Goal: Check status: Check status

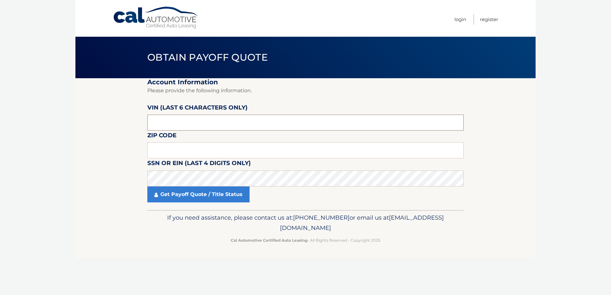
click at [172, 124] on input "text" at bounding box center [305, 123] width 317 height 16
click at [185, 115] on label "VIN (last 6 characters only)" at bounding box center [197, 109] width 100 height 12
click at [185, 125] on input "text" at bounding box center [305, 123] width 317 height 16
type input "230319"
type input "14227"
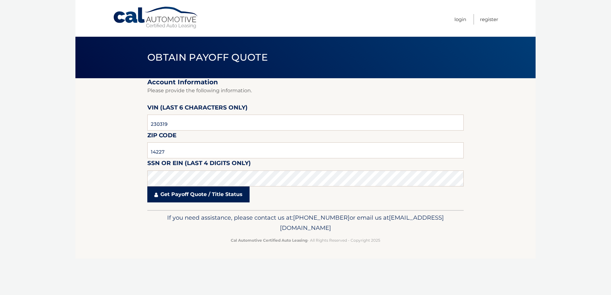
click at [198, 194] on link "Get Payoff Quote / Title Status" at bounding box center [198, 195] width 102 height 16
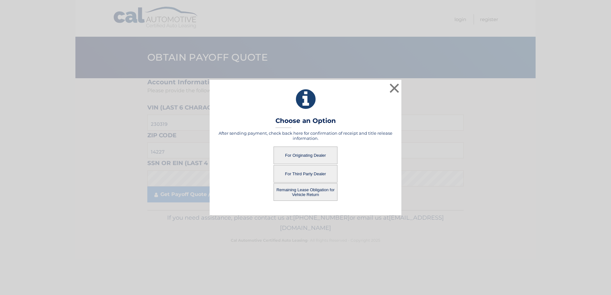
click at [300, 175] on button "For Third Party Dealer" at bounding box center [306, 174] width 64 height 18
click at [304, 173] on button "For Third Party Dealer" at bounding box center [306, 174] width 64 height 18
click at [306, 188] on button "Remaining Lease Obligation for Vehicle Return" at bounding box center [306, 193] width 64 height 18
click at [304, 174] on button "For Third Party Dealer" at bounding box center [306, 174] width 64 height 18
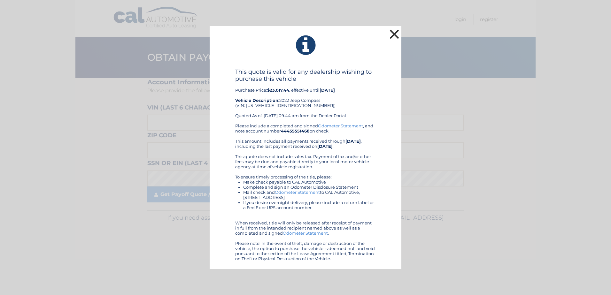
click at [396, 34] on button "×" at bounding box center [394, 34] width 13 height 13
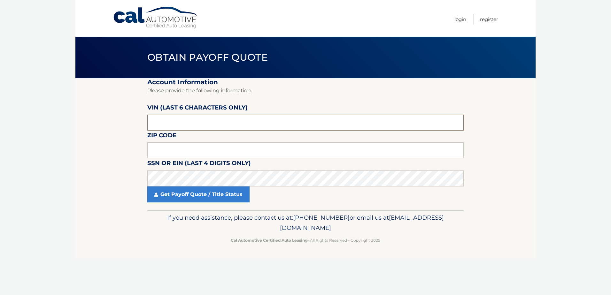
click at [171, 123] on input "text" at bounding box center [305, 123] width 317 height 16
type input "230319"
type input "14227"
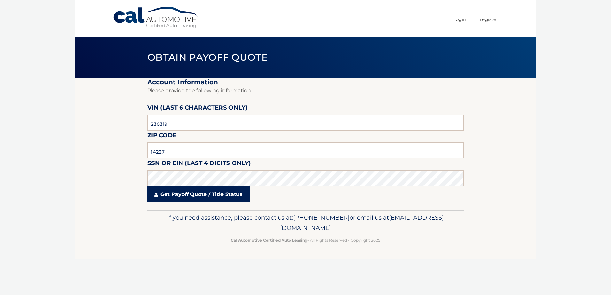
click at [200, 197] on link "Get Payoff Quote / Title Status" at bounding box center [198, 195] width 102 height 16
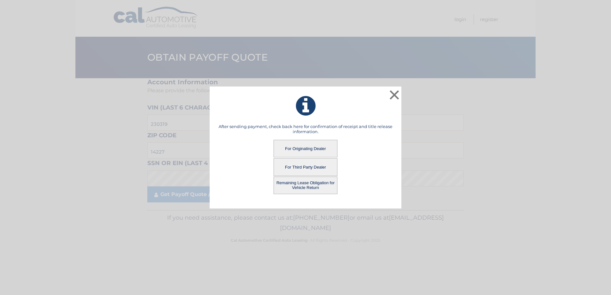
click at [297, 188] on button "Remaining Lease Obligation for Vehicle Return" at bounding box center [306, 186] width 64 height 18
click at [315, 185] on button "Remaining Lease Obligation for Vehicle Return" at bounding box center [306, 186] width 64 height 18
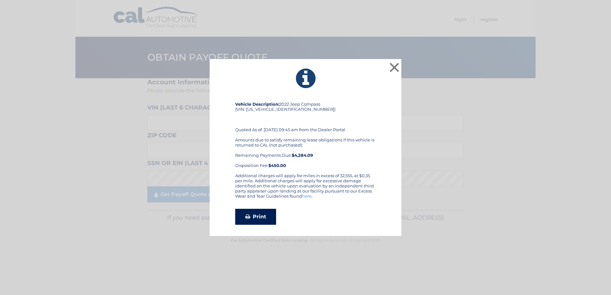
click at [262, 216] on link "Print" at bounding box center [255, 217] width 41 height 16
click at [392, 68] on button "×" at bounding box center [394, 67] width 13 height 13
